Goal: Check status

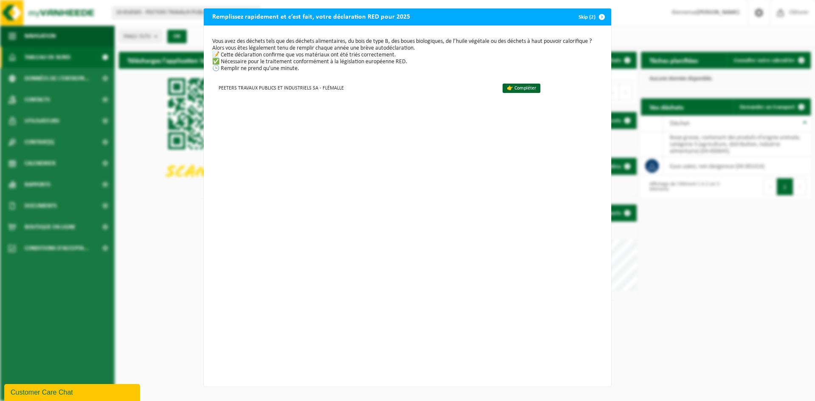
click at [598, 14] on span "button" at bounding box center [601, 16] width 17 height 17
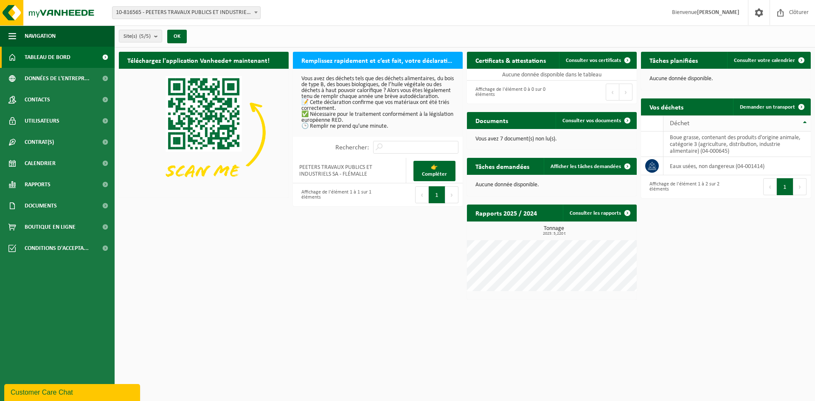
click at [802, 120] on th "Déchet" at bounding box center [736, 123] width 147 height 16
click at [651, 140] on icon at bounding box center [652, 140] width 8 height 8
click at [719, 140] on td "eaux usées, non dangereux (04-001414)" at bounding box center [736, 141] width 147 height 18
drag, startPoint x: 719, startPoint y: 140, endPoint x: 729, endPoint y: 143, distance: 10.1
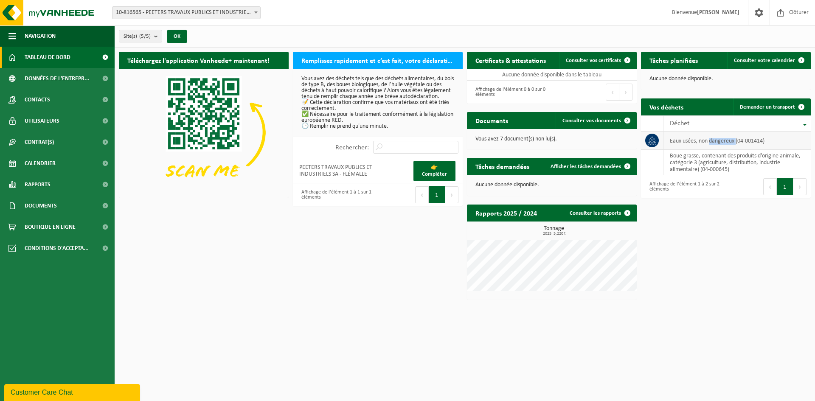
click at [719, 140] on td "eaux usées, non dangereux (04-001414)" at bounding box center [736, 141] width 147 height 18
click at [756, 154] on td "boue grasse, contenant des produits d'origine animale, catégorie 3 (agriculture…" at bounding box center [736, 162] width 147 height 25
click at [39, 163] on span "Calendrier" at bounding box center [40, 163] width 31 height 21
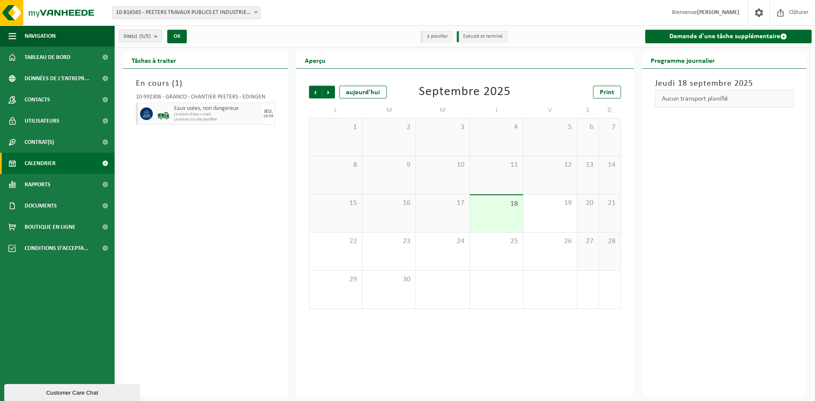
click at [191, 112] on span "Livraison d'eau + maïs" at bounding box center [217, 114] width 86 height 5
click at [147, 114] on icon at bounding box center [147, 114] width 8 height 8
click at [217, 121] on span "Livraison sur site planifiée" at bounding box center [217, 119] width 86 height 5
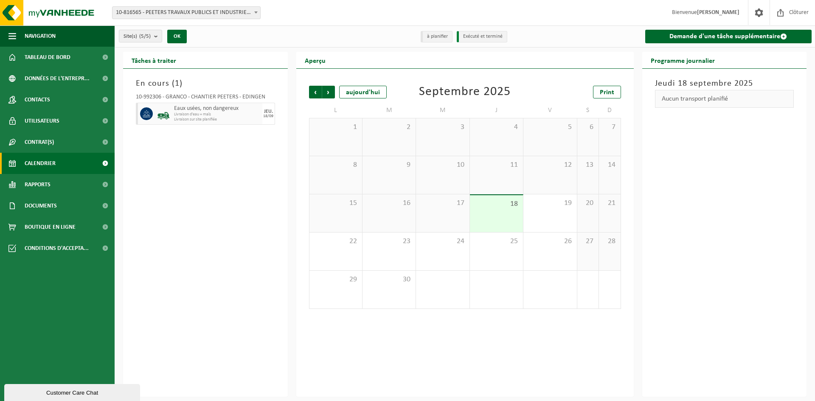
click at [267, 112] on div "JEU." at bounding box center [268, 111] width 9 height 5
click at [44, 203] on span "Documents" at bounding box center [41, 205] width 32 height 21
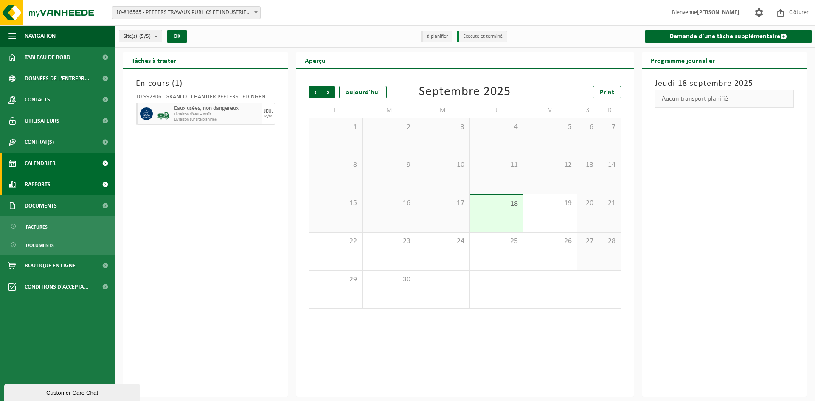
click at [42, 184] on span "Rapports" at bounding box center [38, 184] width 26 height 21
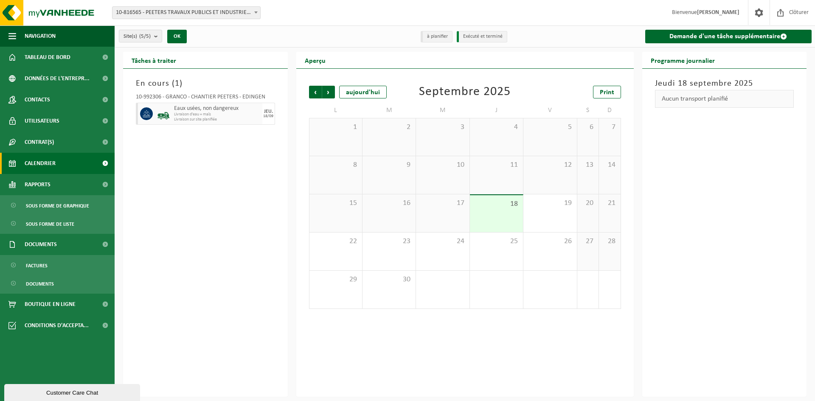
click at [41, 160] on span "Calendrier" at bounding box center [40, 163] width 31 height 21
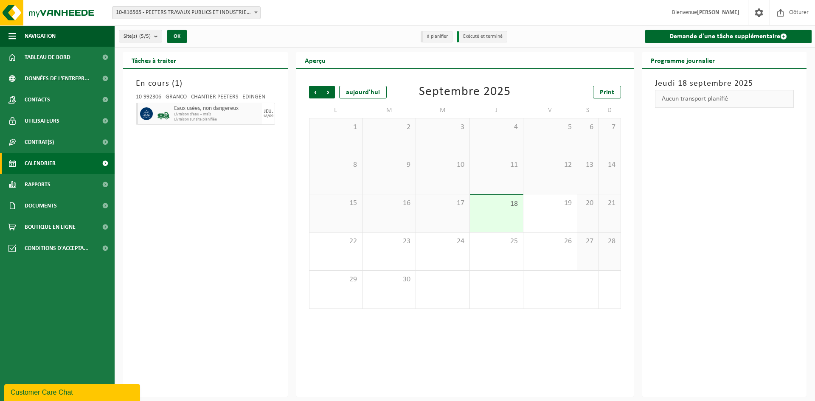
click at [149, 110] on icon at bounding box center [147, 114] width 8 height 8
drag, startPoint x: 152, startPoint y: 94, endPoint x: 141, endPoint y: 157, distance: 63.6
click at [141, 157] on div "En cours ( 1 ) 10-992306 - GRANCO - CHANTIER PEETERS - EDINGEN Eaux usées, non …" at bounding box center [205, 233] width 165 height 328
click at [798, 9] on span "Clôturer" at bounding box center [799, 12] width 24 height 25
